Goal: Book appointment/travel/reservation

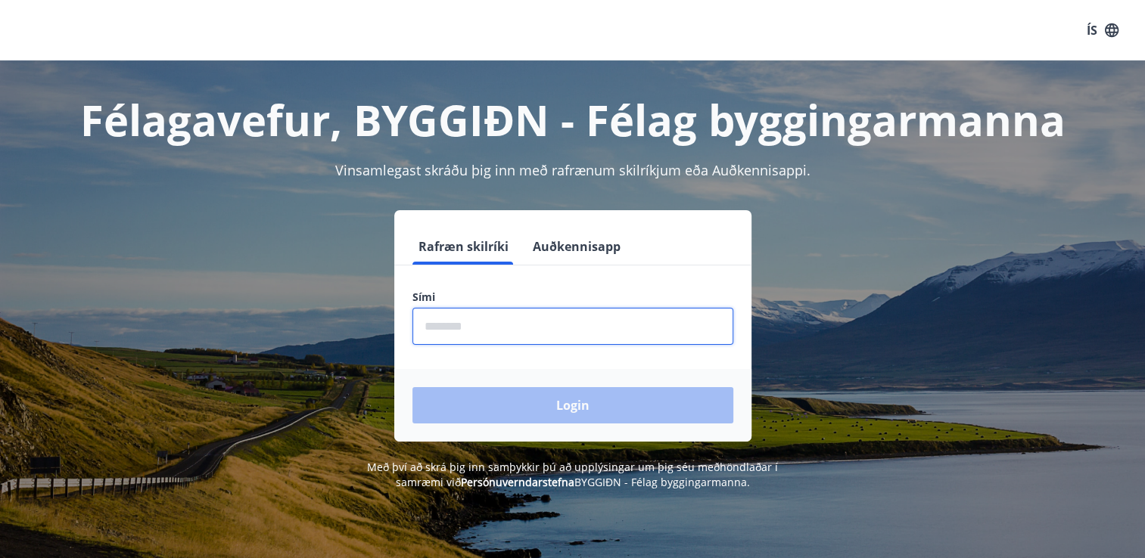
click at [452, 330] on input "phone" at bounding box center [572, 326] width 321 height 37
type input "********"
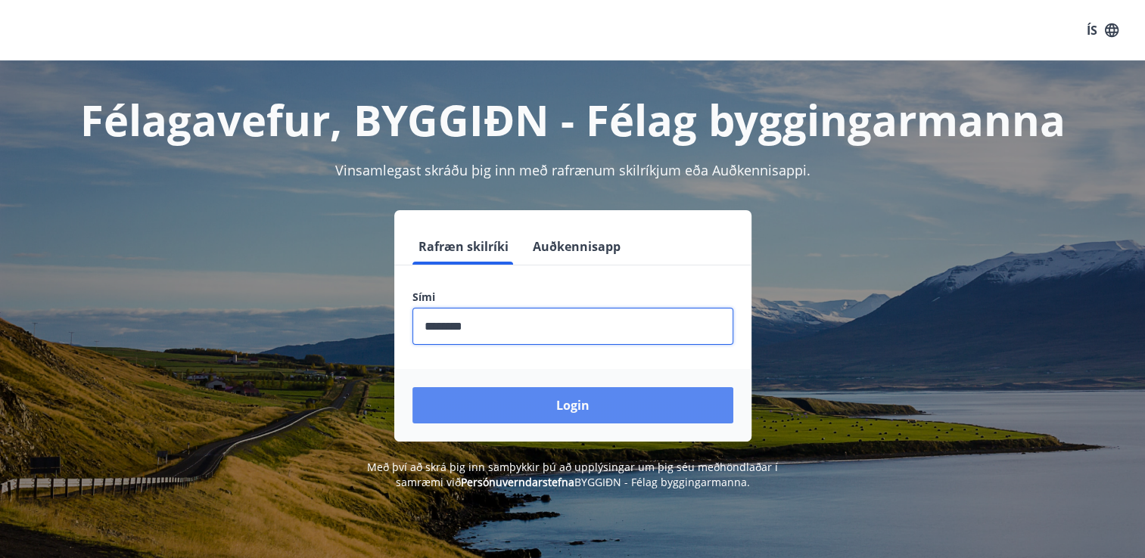
click at [581, 392] on button "Login" at bounding box center [572, 405] width 321 height 36
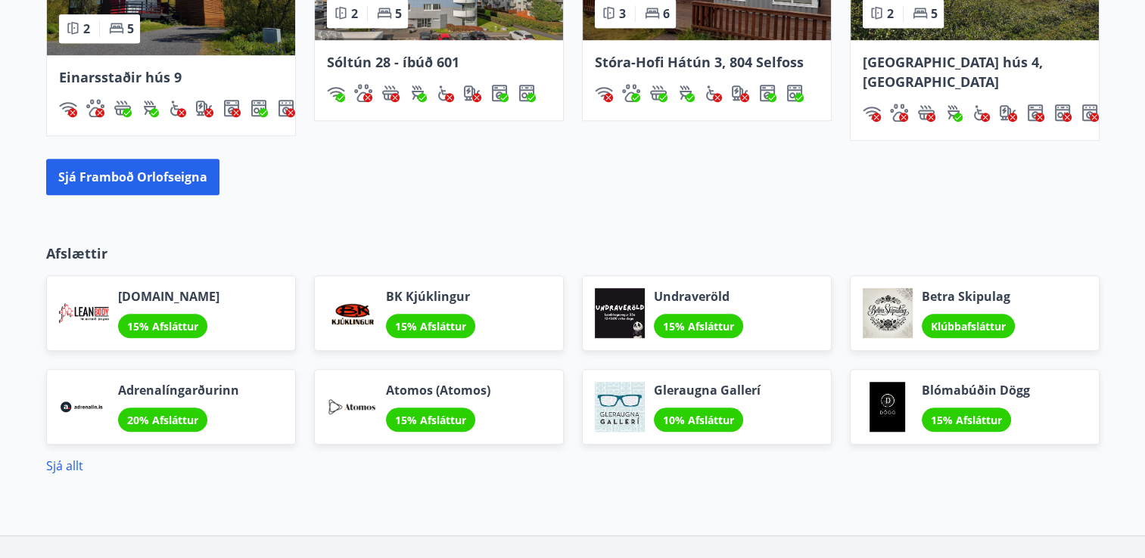
scroll to position [1135, 0]
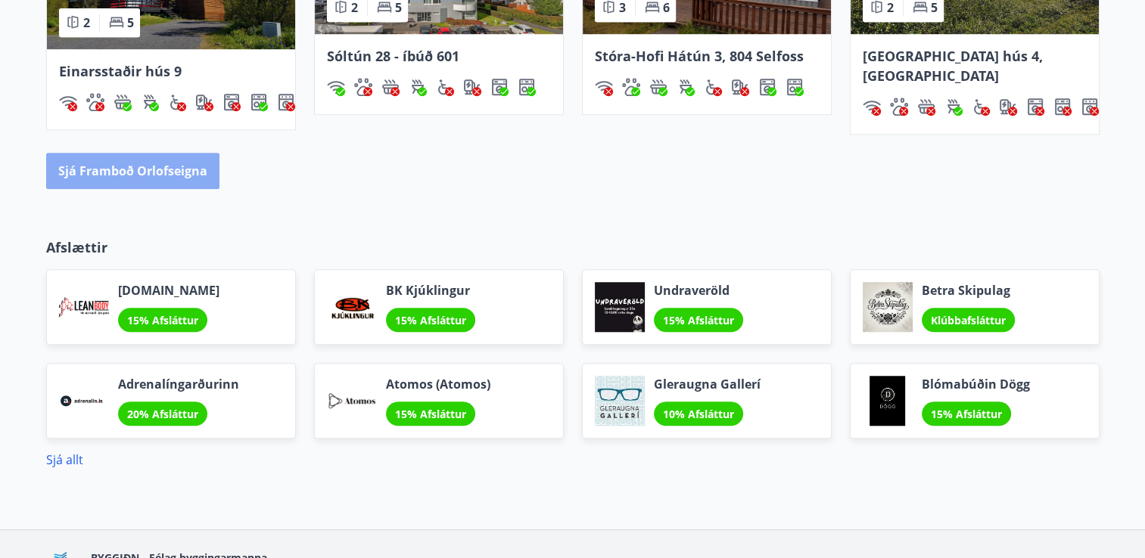
click at [164, 163] on font "Sjá framboð orlofseigna" at bounding box center [132, 171] width 149 height 17
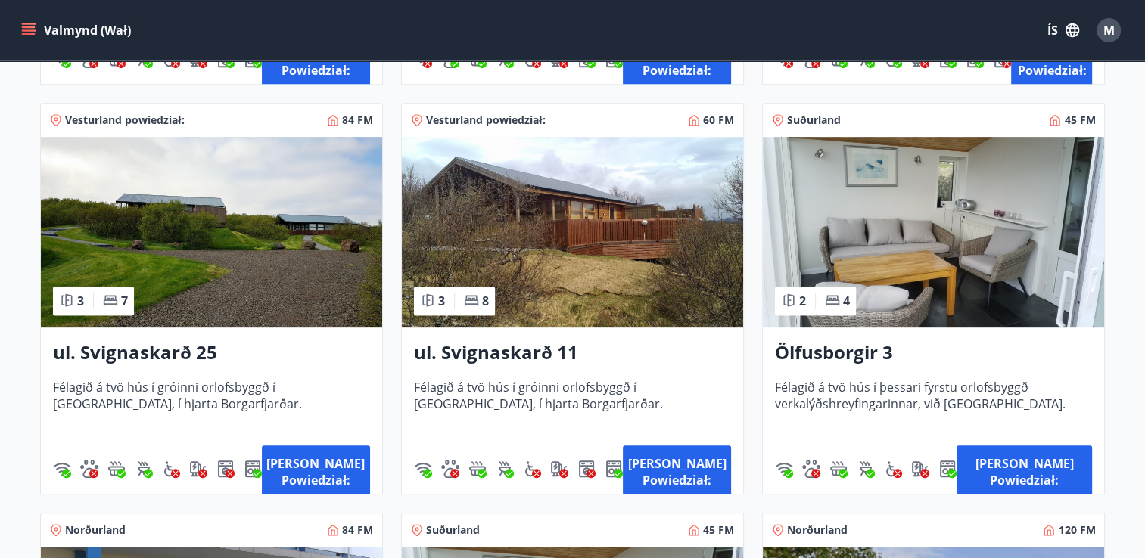
scroll to position [681, 0]
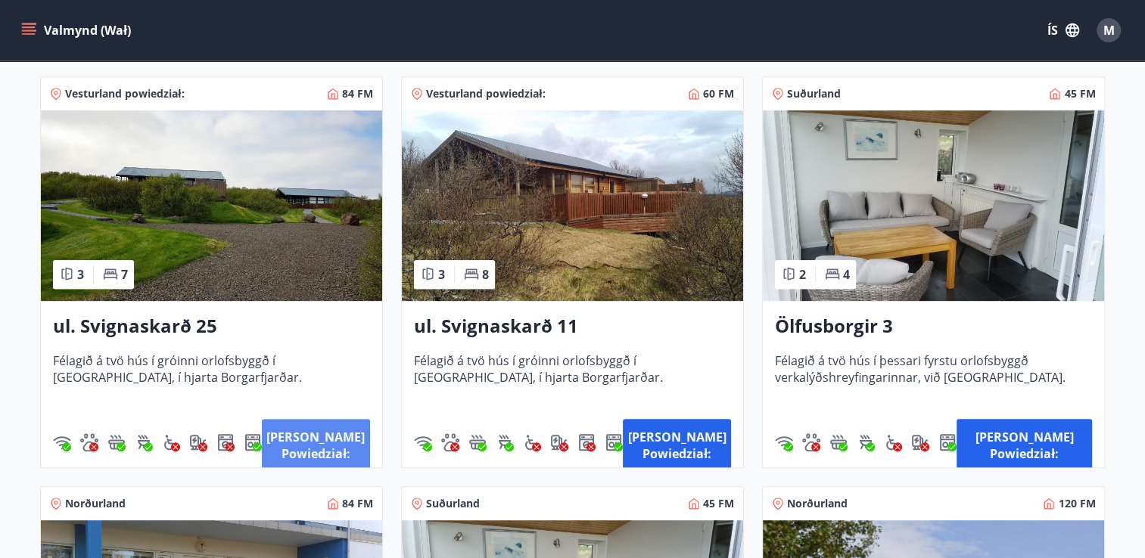
click at [307, 440] on button "Nánar powiedział:" at bounding box center [316, 445] width 108 height 53
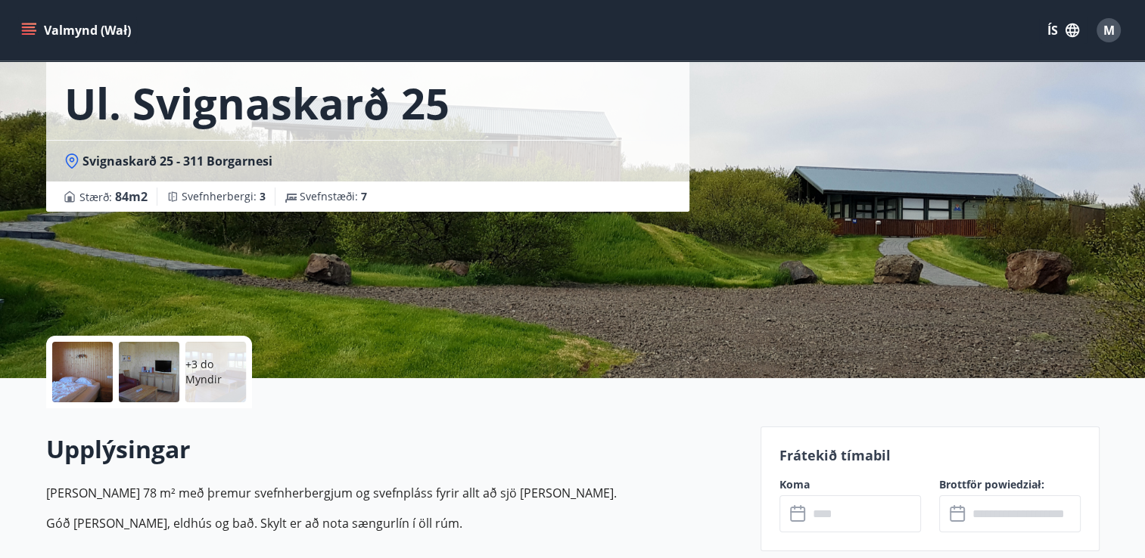
scroll to position [378, 0]
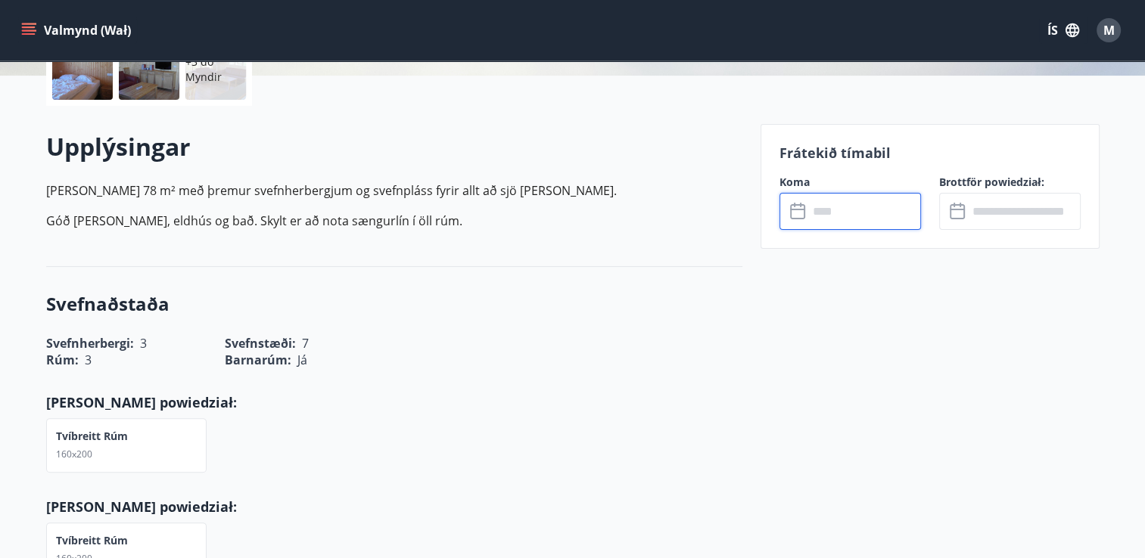
click at [815, 209] on input "text" at bounding box center [864, 211] width 113 height 37
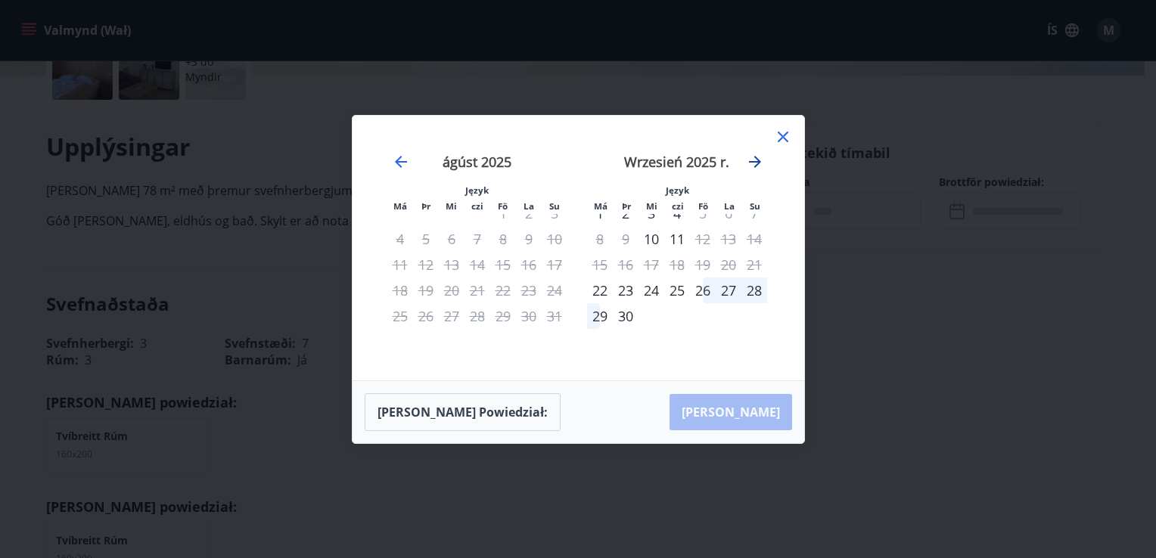
click at [756, 163] on icon "Przejdź do przodu, aby przejść do następnego miesiąca." at bounding box center [755, 162] width 18 height 18
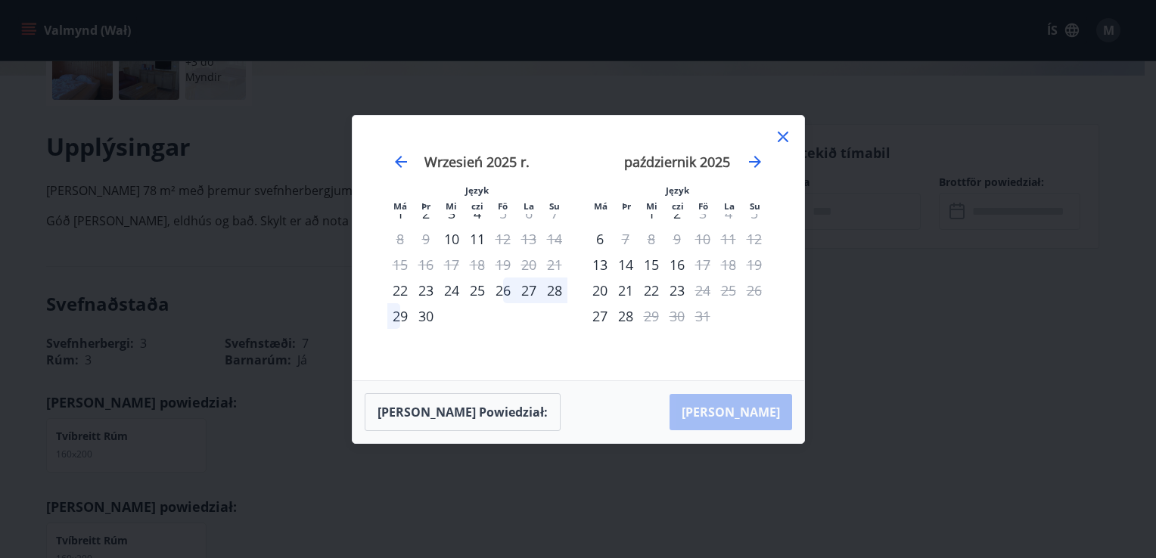
click at [781, 136] on icon at bounding box center [783, 137] width 11 height 11
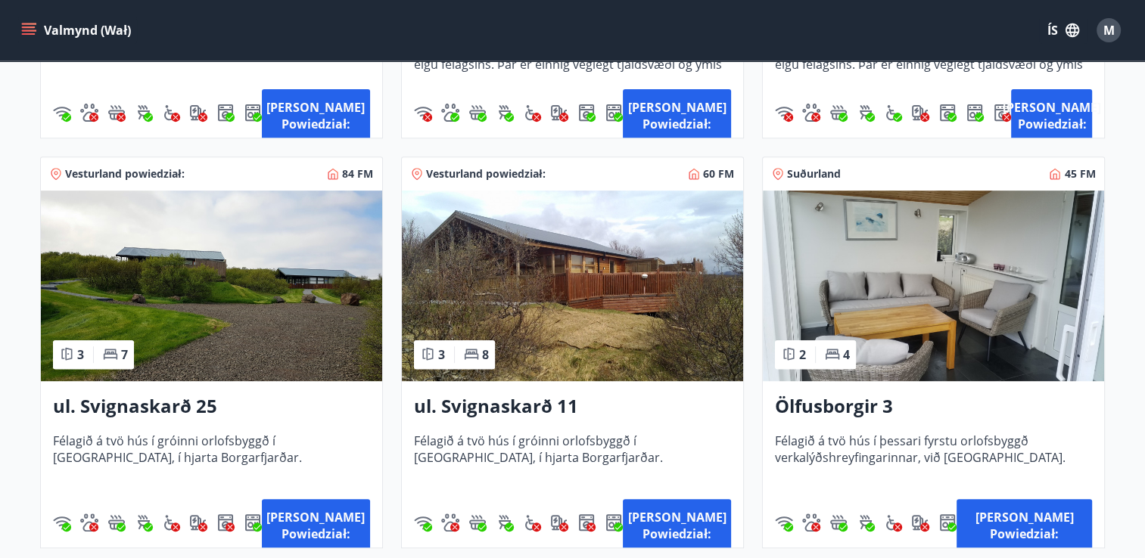
scroll to position [605, 0]
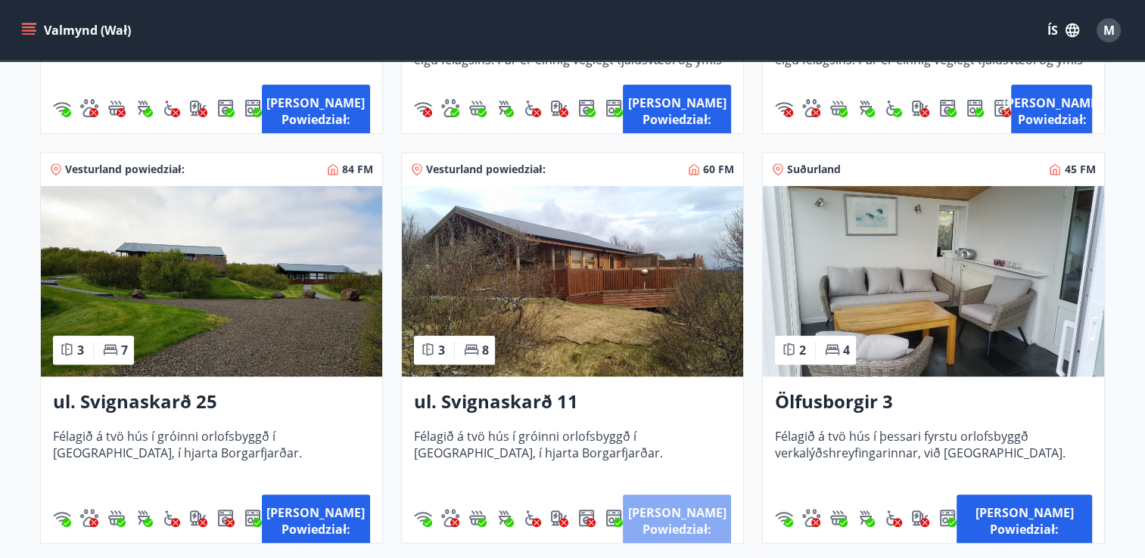
click at [689, 514] on button "Nánar powiedział:" at bounding box center [677, 521] width 108 height 53
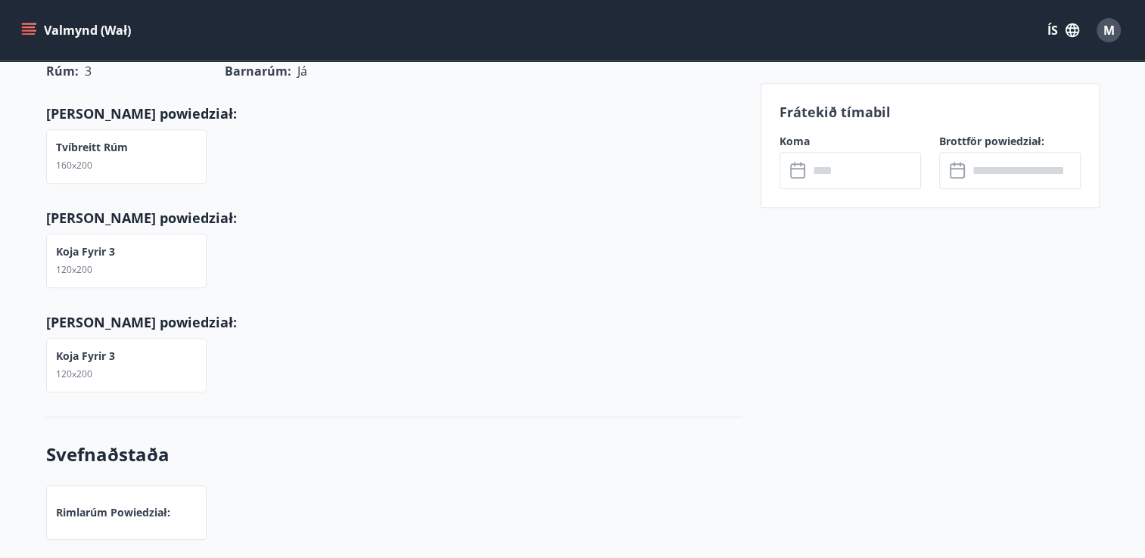
scroll to position [681, 0]
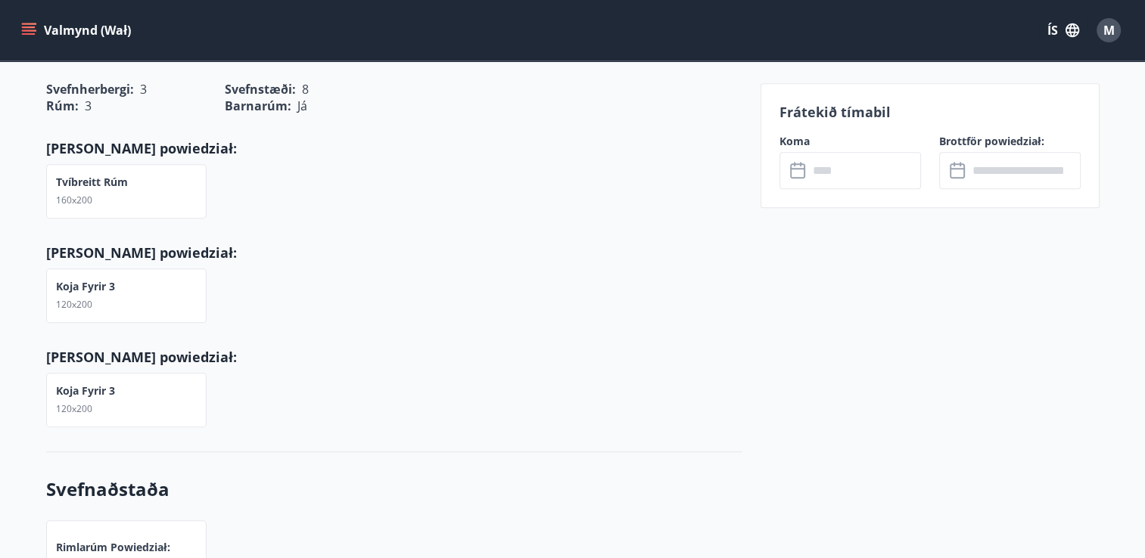
click at [802, 170] on icon at bounding box center [799, 171] width 18 height 18
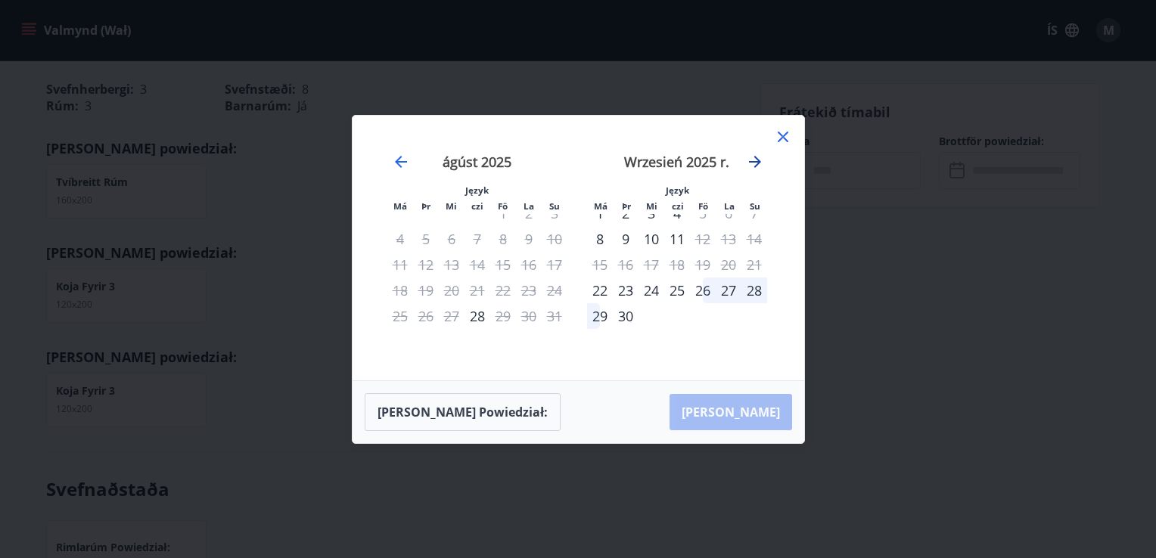
click at [757, 163] on icon "Przejdź do przodu, aby przejść do następnego miesiąca." at bounding box center [755, 162] width 18 height 18
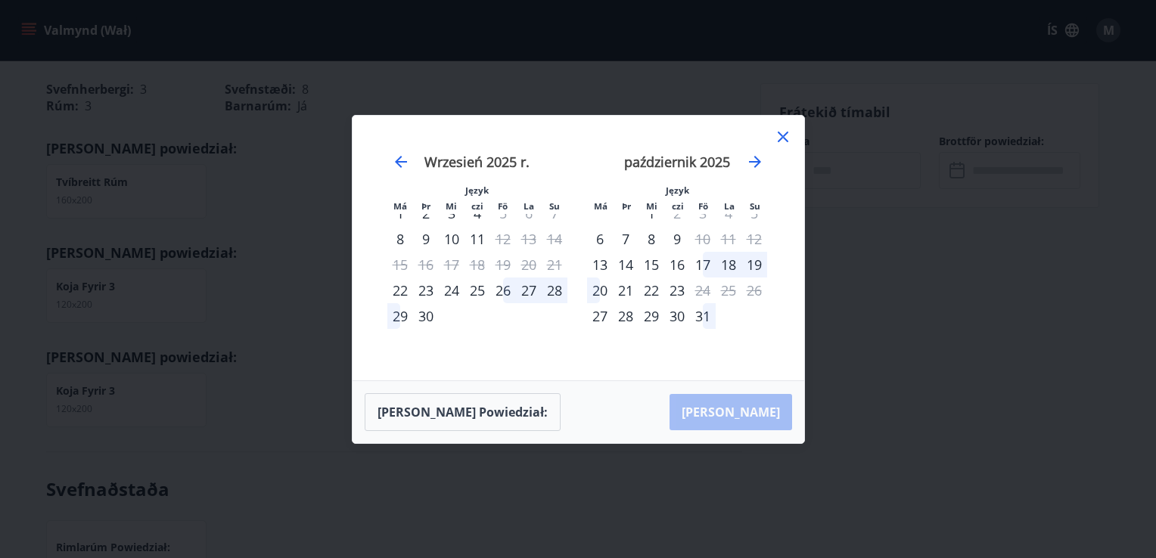
click at [704, 216] on div "3" at bounding box center [703, 214] width 26 height 26
click at [704, 215] on div "3" at bounding box center [703, 214] width 26 height 26
click at [398, 164] on icon "Przejdź do tyłu, aby przełączyć się do poprzedniego miesiąca." at bounding box center [401, 162] width 12 height 12
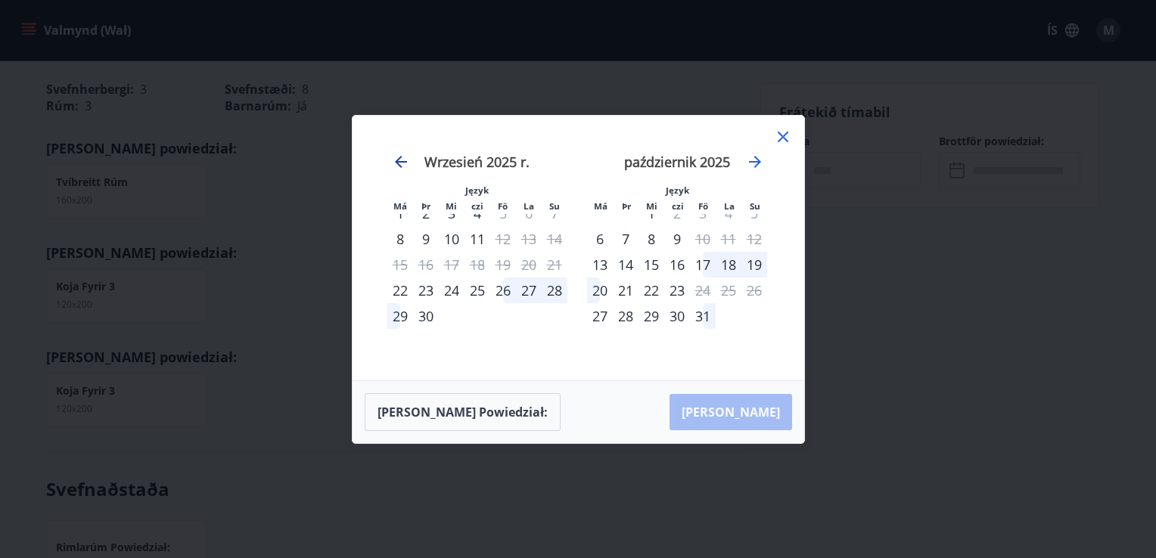
click at [398, 164] on icon "Przejdź do tyłu, aby przełączyć się do poprzedniego miesiąca." at bounding box center [401, 162] width 12 height 12
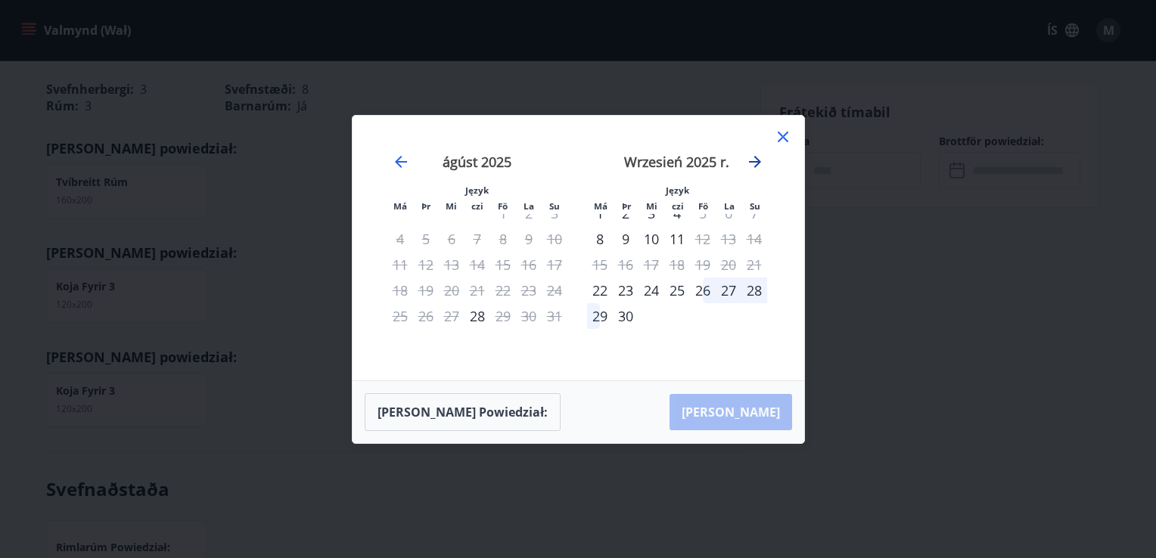
click at [754, 162] on icon "Przejdź do przodu, aby przejść do następnego miesiąca." at bounding box center [755, 162] width 12 height 12
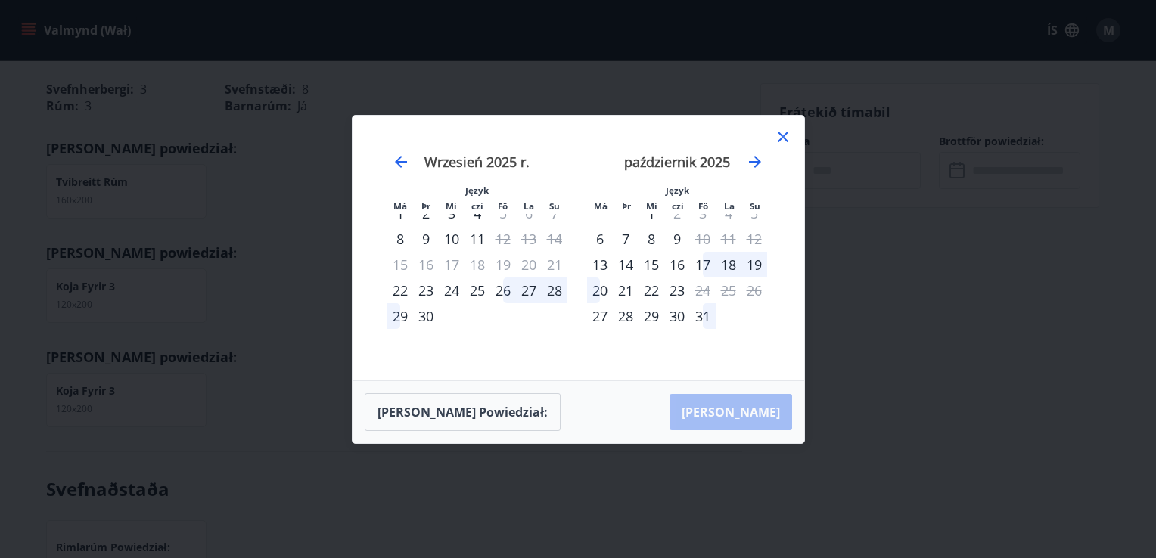
click at [706, 216] on div "3" at bounding box center [703, 214] width 26 height 26
click at [702, 216] on div "3" at bounding box center [703, 214] width 26 height 26
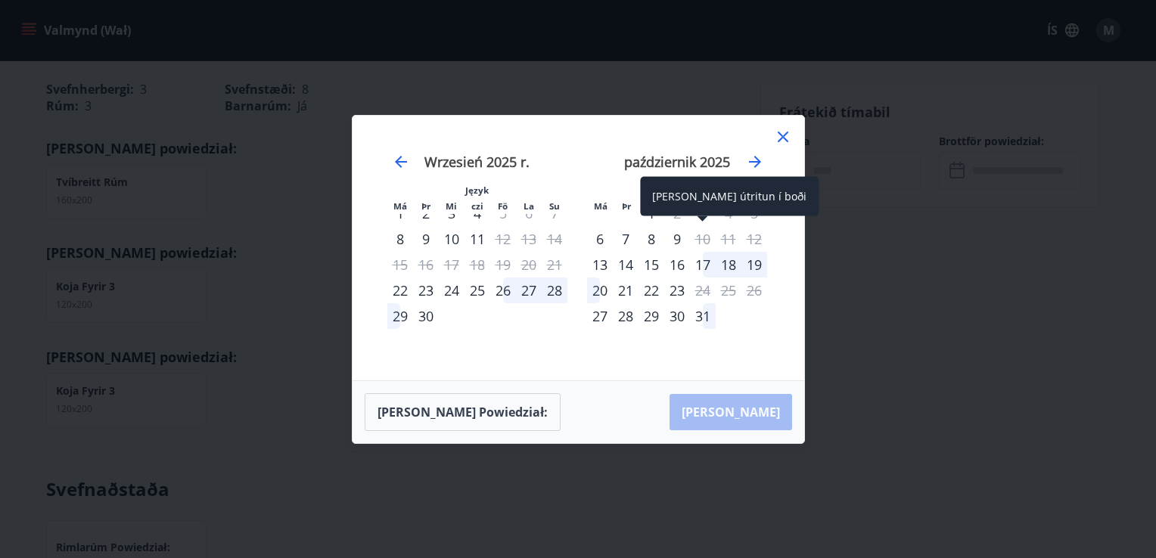
click at [710, 235] on div "10" at bounding box center [703, 239] width 26 height 26
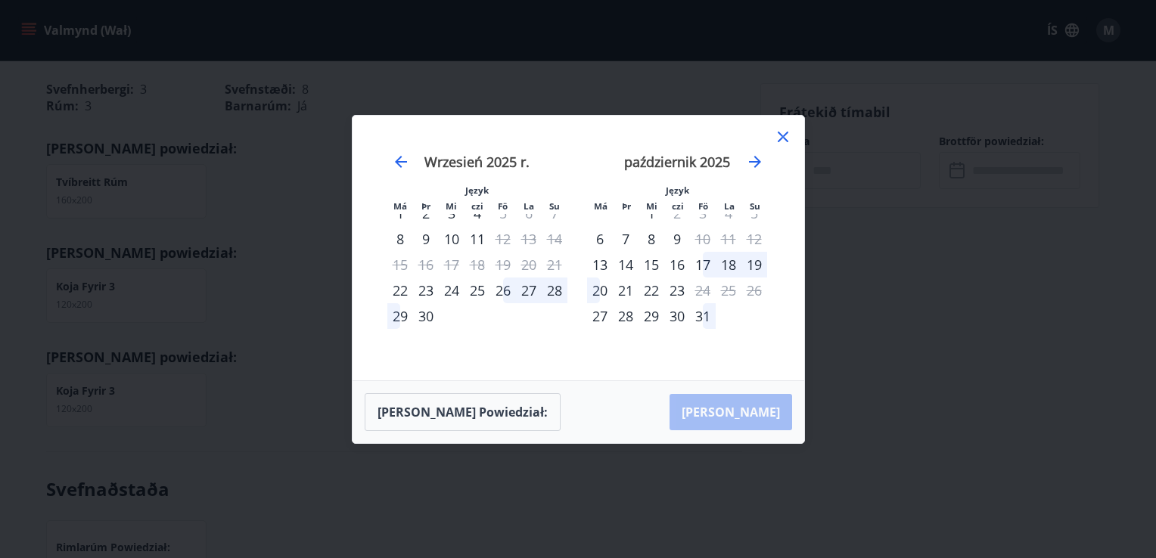
click at [784, 141] on icon at bounding box center [783, 137] width 18 height 18
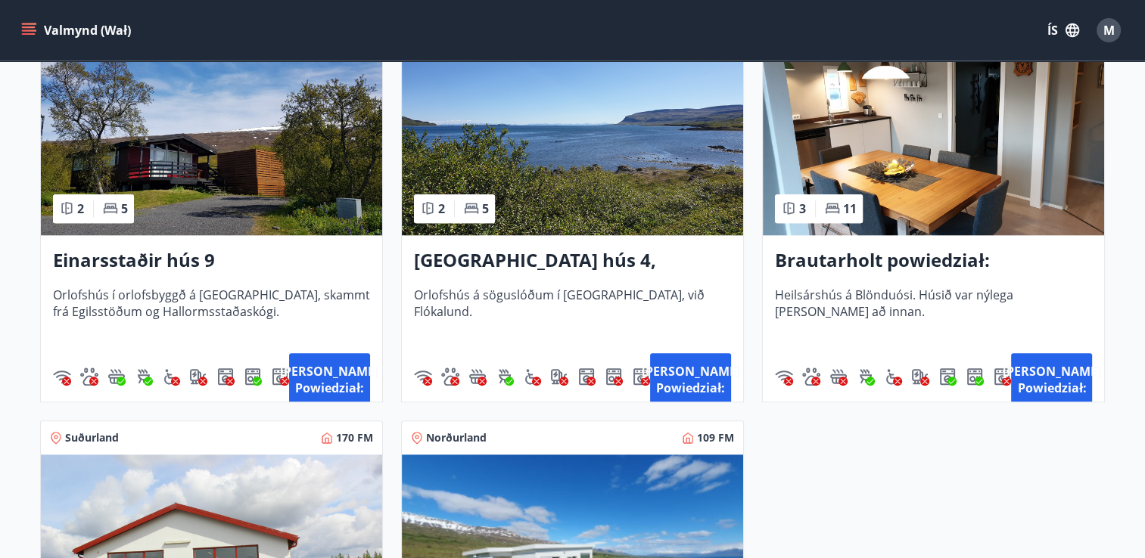
scroll to position [1566, 0]
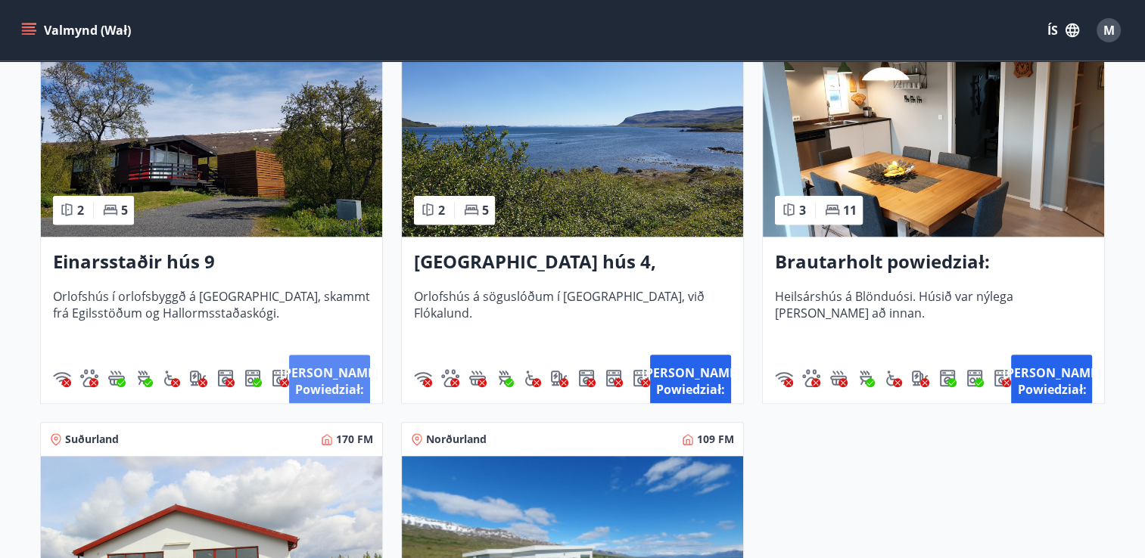
click at [338, 375] on button "Nánar powiedział:" at bounding box center [329, 381] width 81 height 53
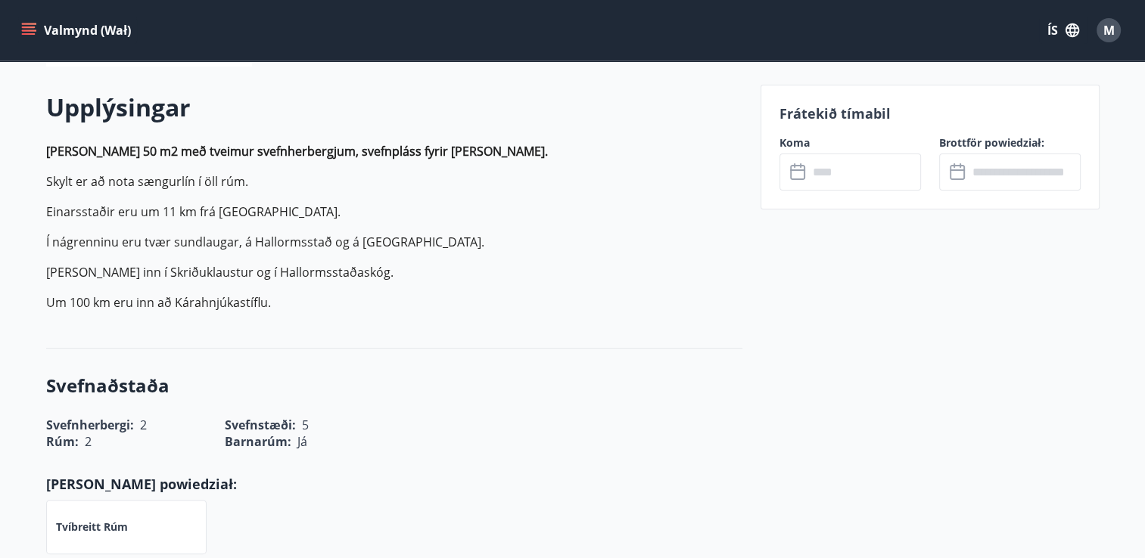
scroll to position [303, 0]
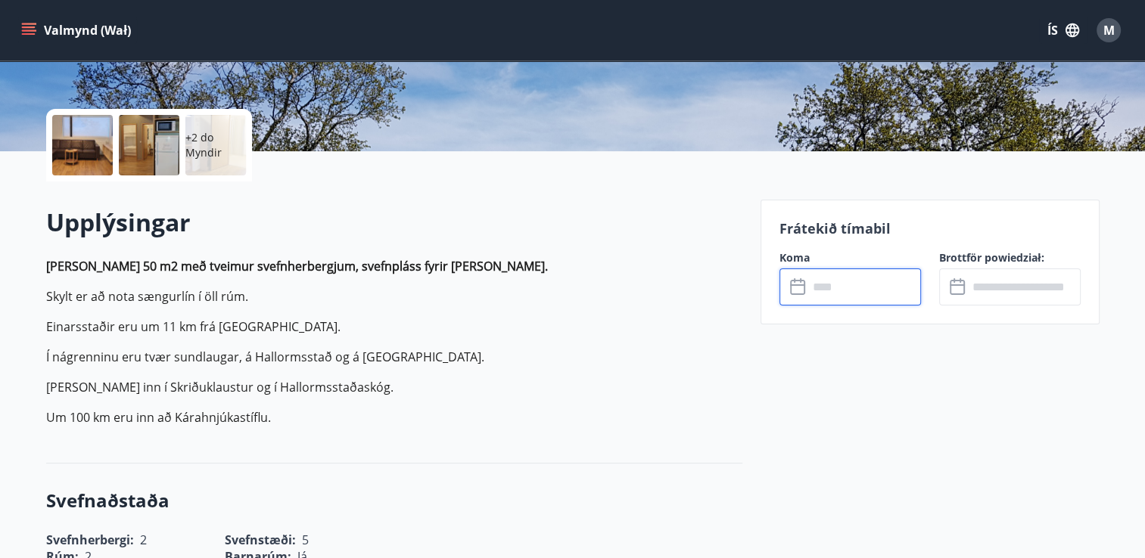
click at [808, 281] on input "text" at bounding box center [864, 287] width 113 height 37
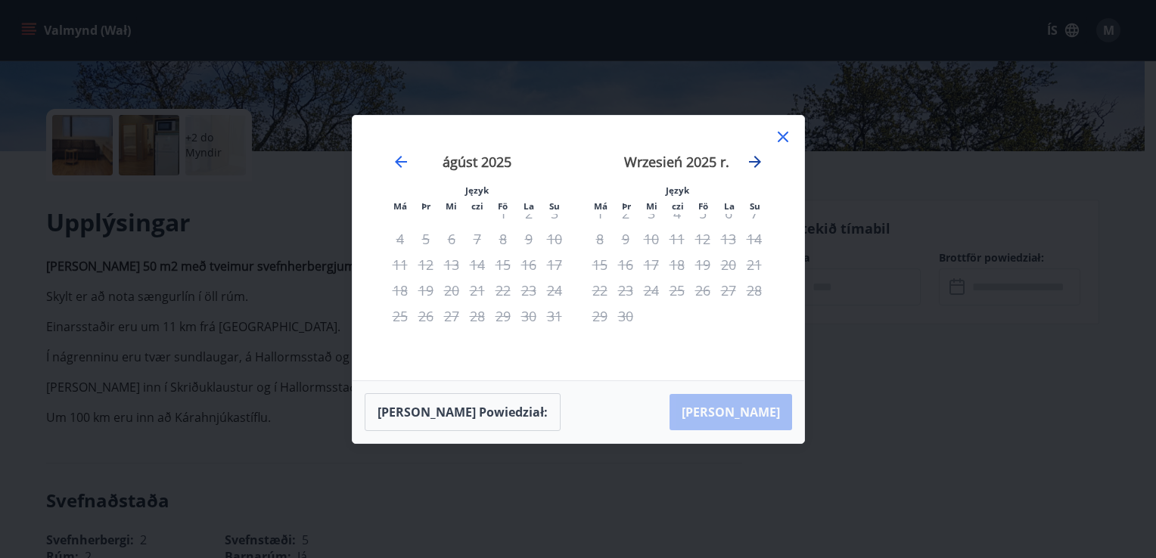
click at [757, 153] on icon "Przejdź do przodu, aby przejść do następnego miesiąca." at bounding box center [755, 162] width 18 height 18
click at [752, 163] on icon "Przejdź do przodu, aby przejść do następnego miesiąca." at bounding box center [755, 162] width 18 height 18
click at [777, 138] on icon at bounding box center [783, 137] width 18 height 18
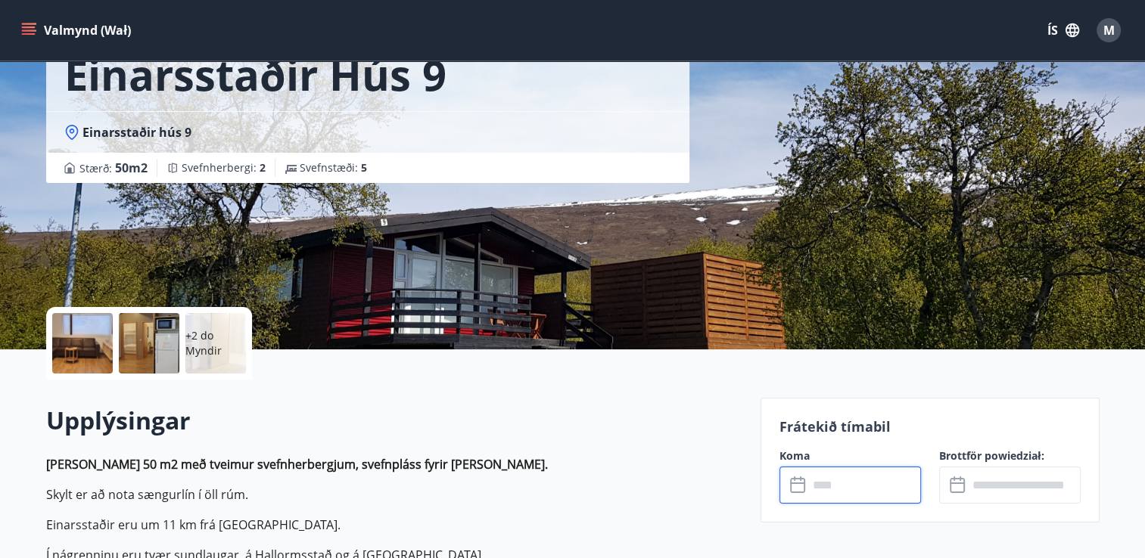
scroll to position [0, 0]
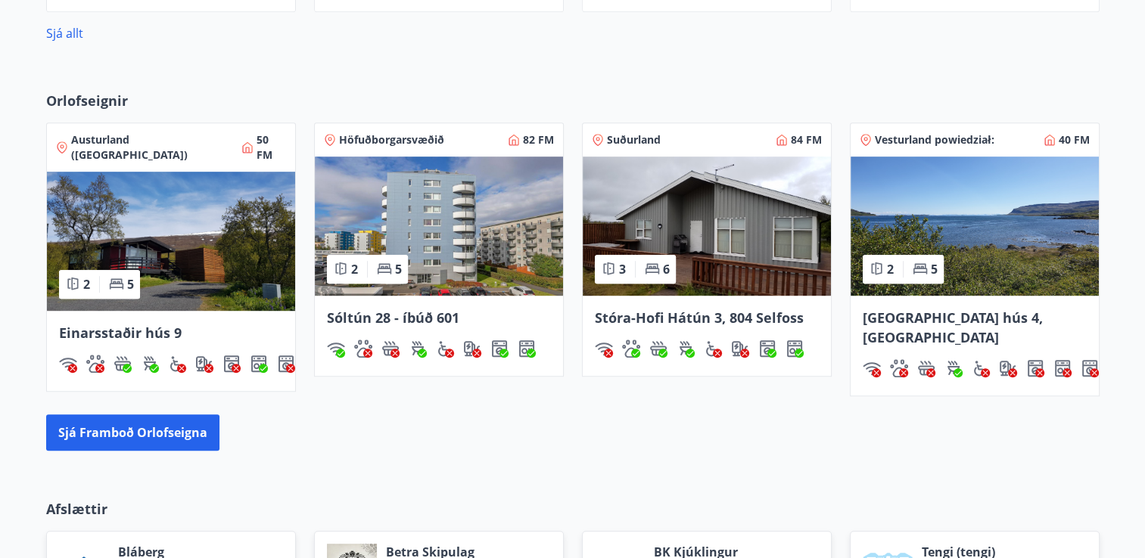
scroll to position [832, 0]
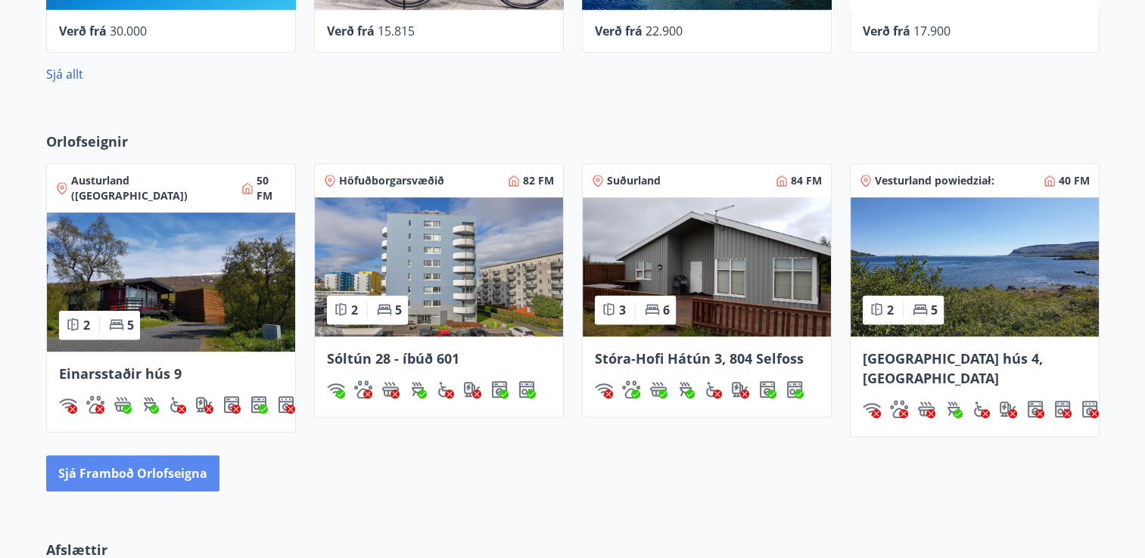
click at [108, 456] on button "Sjá framboð orlofseigna" at bounding box center [132, 474] width 173 height 36
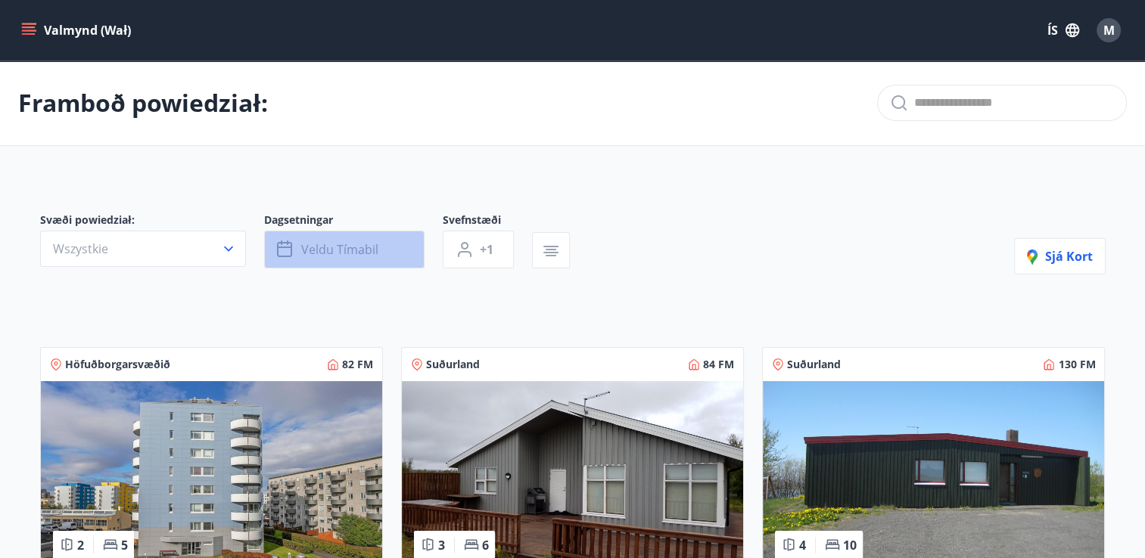
click at [299, 254] on button "Veldu tímabil" at bounding box center [344, 250] width 160 height 38
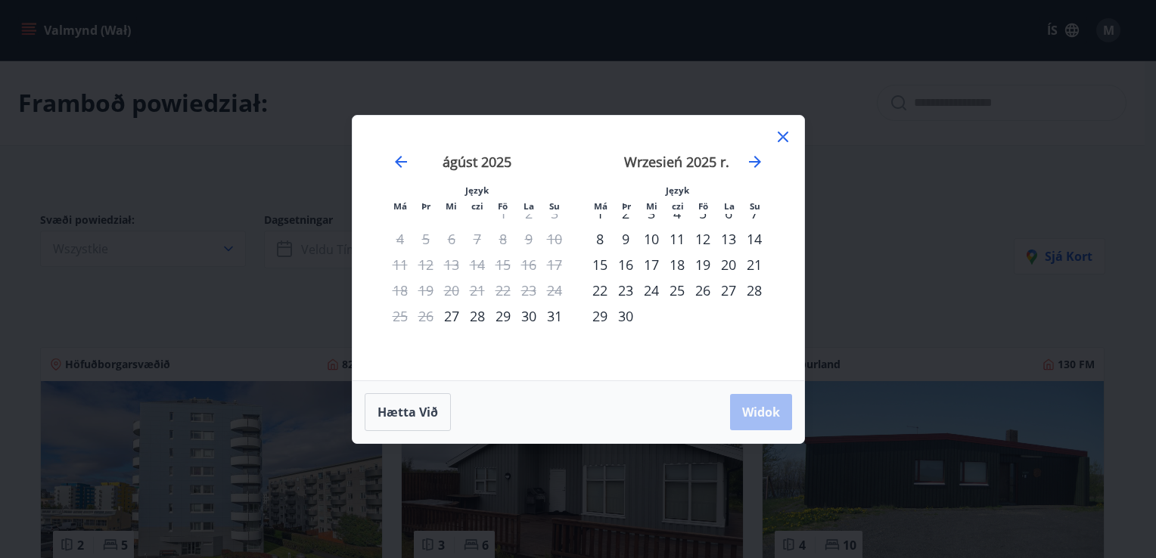
click at [780, 135] on icon at bounding box center [783, 137] width 11 height 11
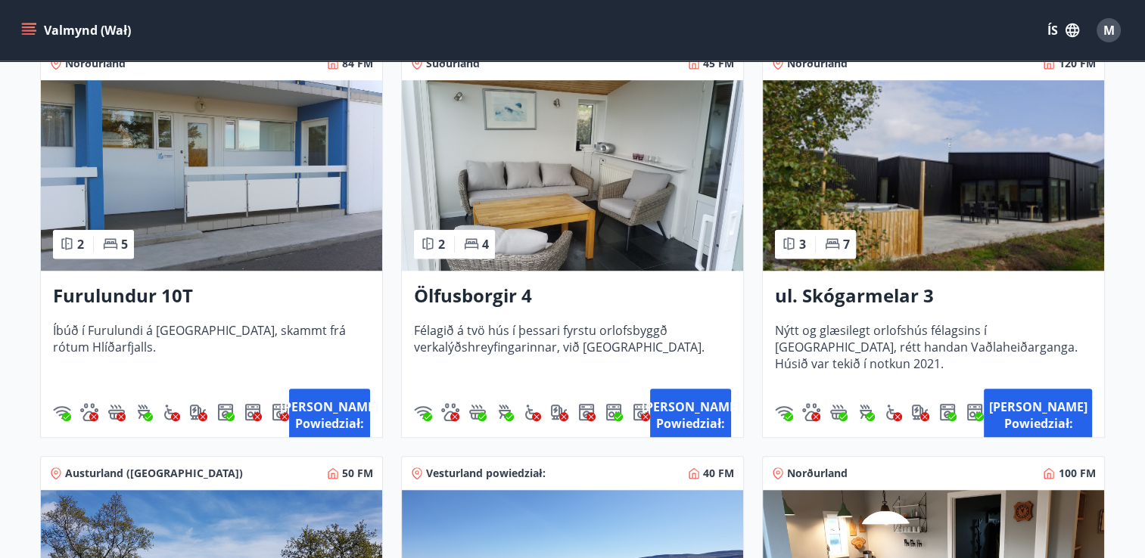
scroll to position [1112, 0]
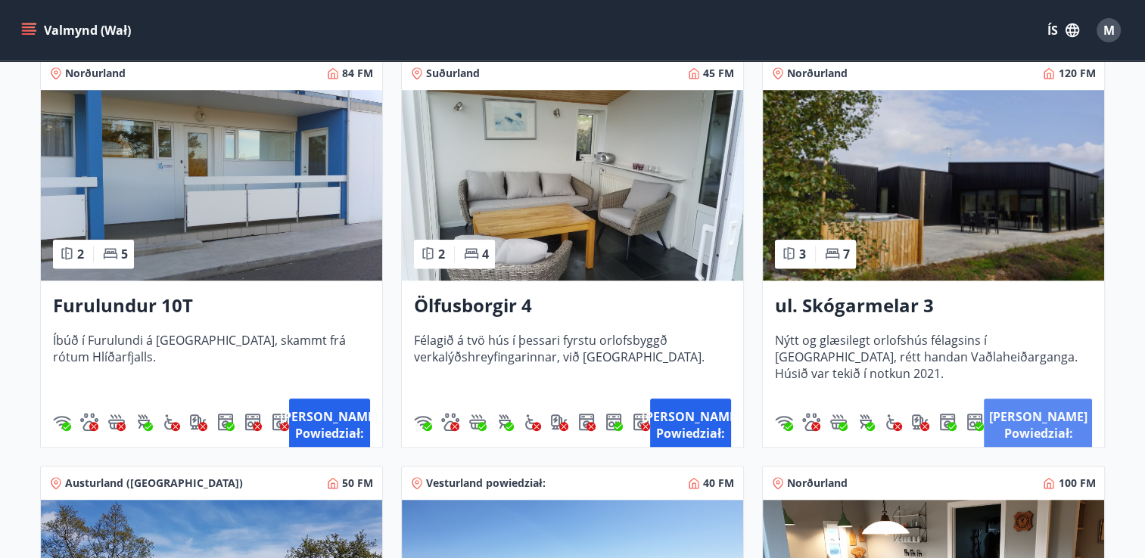
click at [1016, 413] on button "Nánar powiedział:" at bounding box center [1038, 425] width 108 height 53
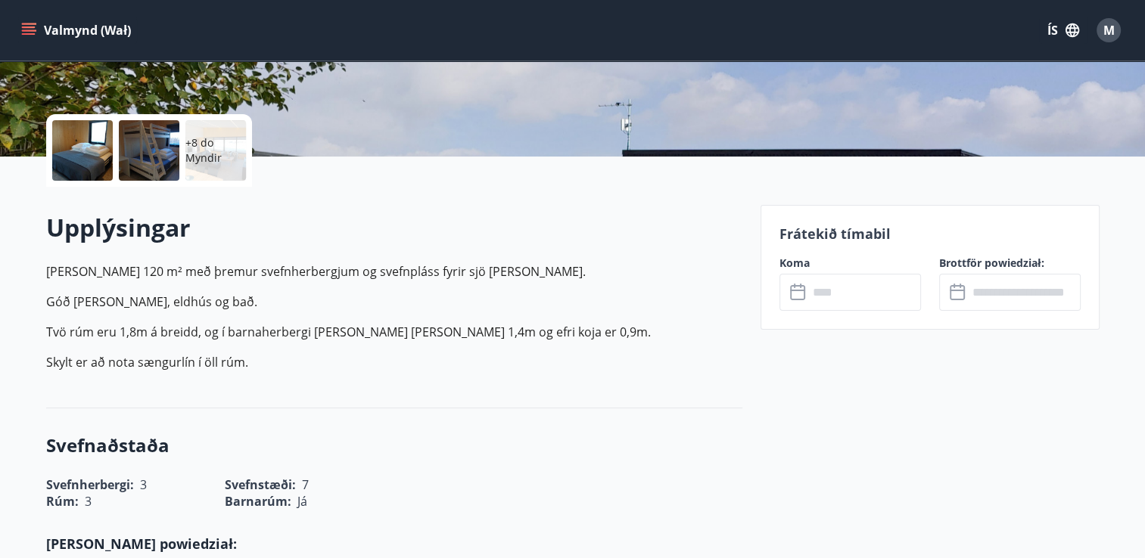
scroll to position [303, 0]
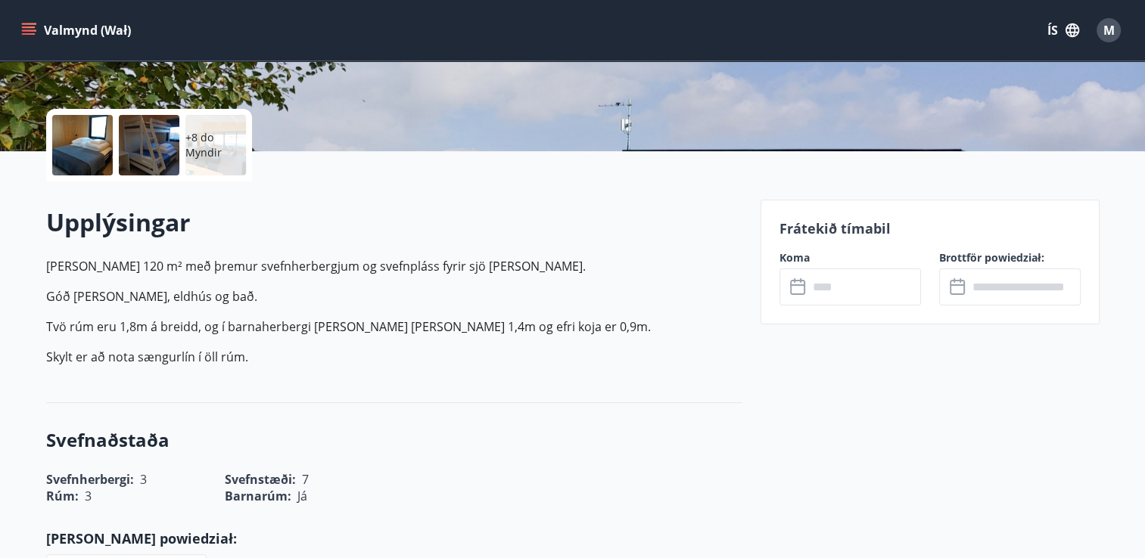
click at [878, 297] on input "text" at bounding box center [864, 287] width 113 height 37
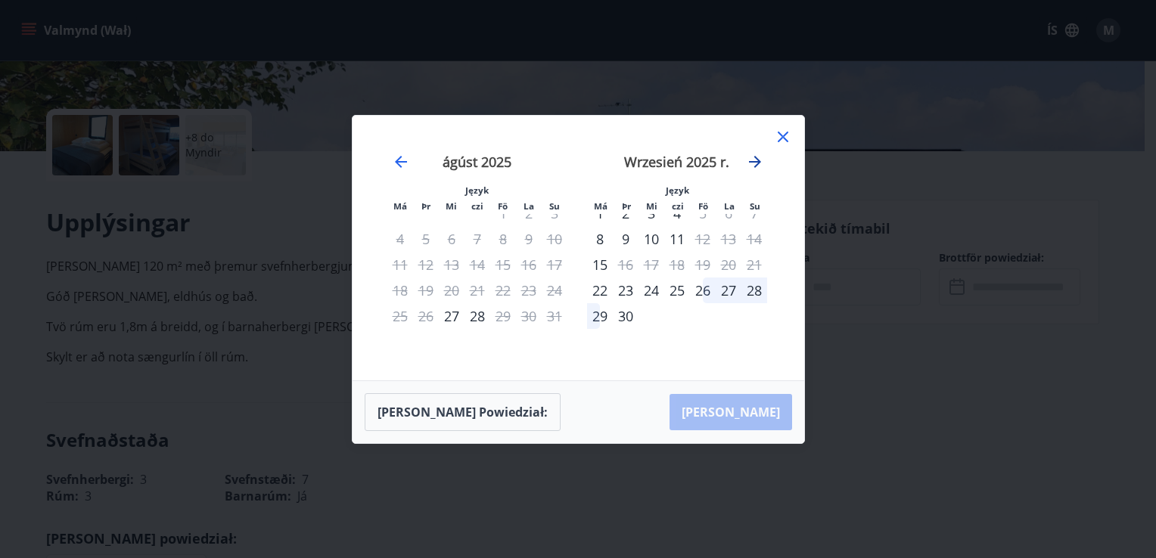
click at [755, 158] on icon "Przejdź do przodu, aby przejść do następnego miesiąca." at bounding box center [755, 162] width 12 height 12
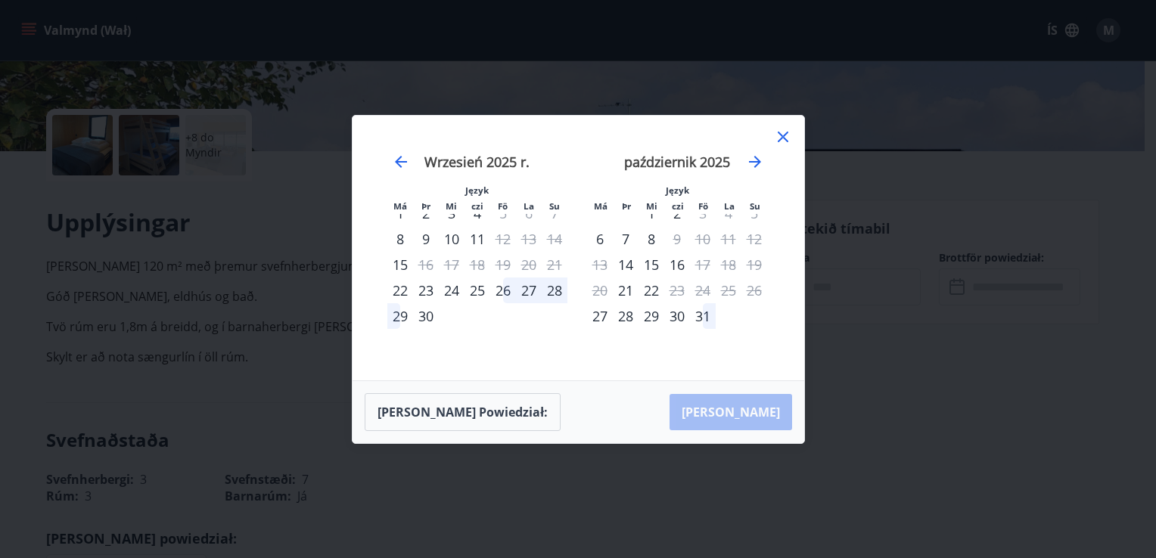
click at [781, 137] on icon at bounding box center [783, 137] width 18 height 18
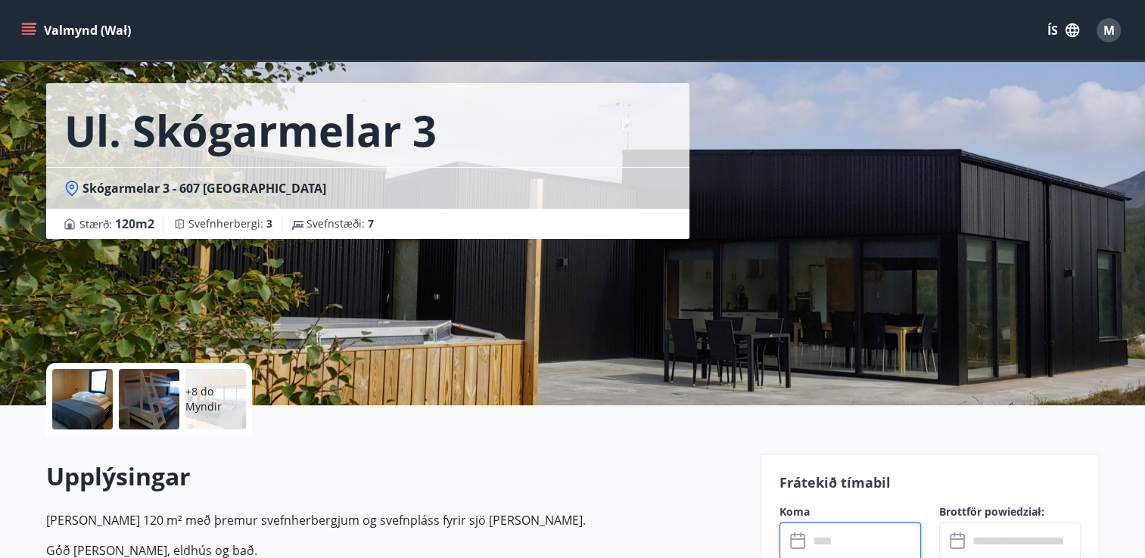
scroll to position [0, 0]
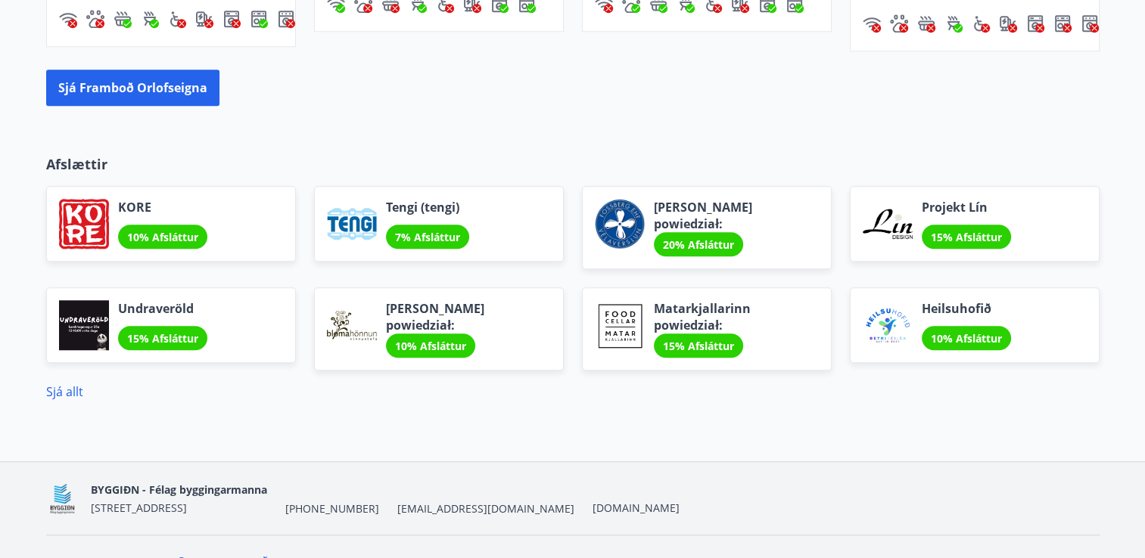
scroll to position [1219, 0]
click at [63, 383] on link "Sjá allt" at bounding box center [64, 391] width 37 height 17
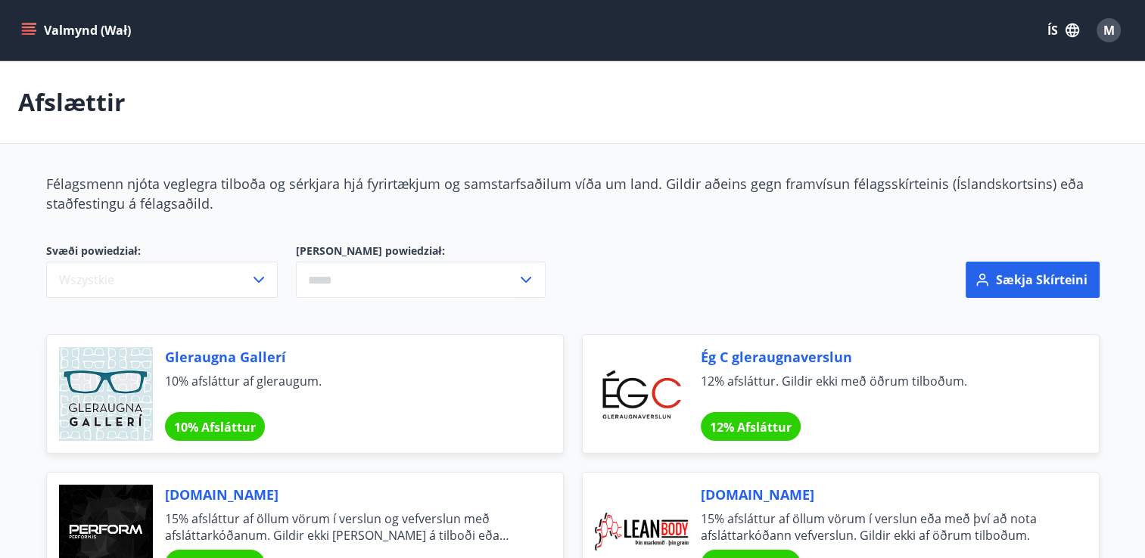
click at [31, 28] on icon "menu" at bounding box center [29, 27] width 14 height 2
click at [384, 36] on div "Valmynd (Wał) ÍS M" at bounding box center [572, 30] width 1108 height 36
click at [1114, 29] on div "M" at bounding box center [1108, 30] width 24 height 24
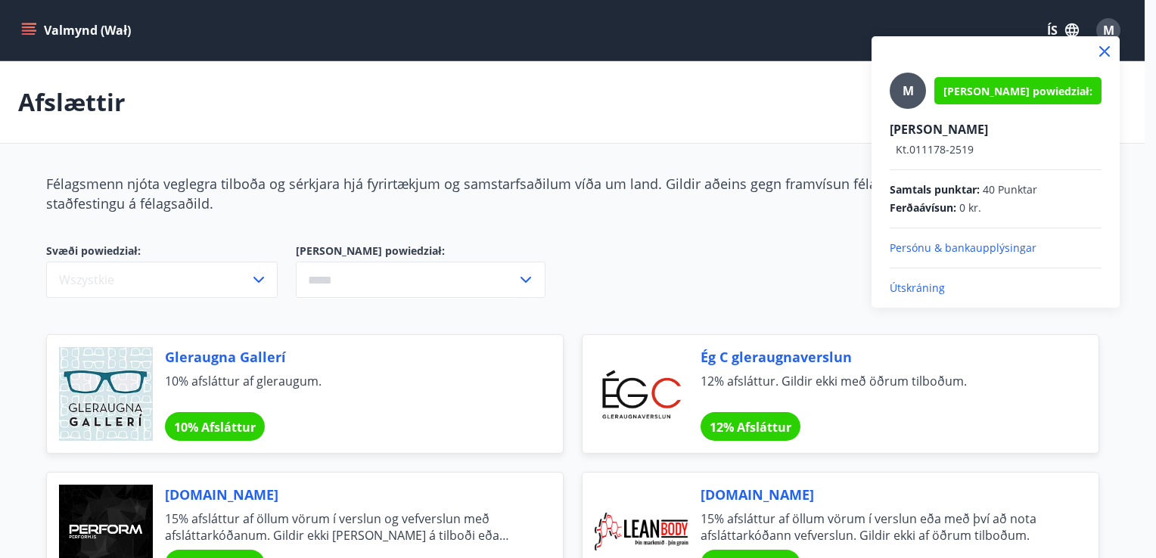
click at [897, 289] on p "Útskráning" at bounding box center [996, 288] width 212 height 15
